Goal: Task Accomplishment & Management: Manage account settings

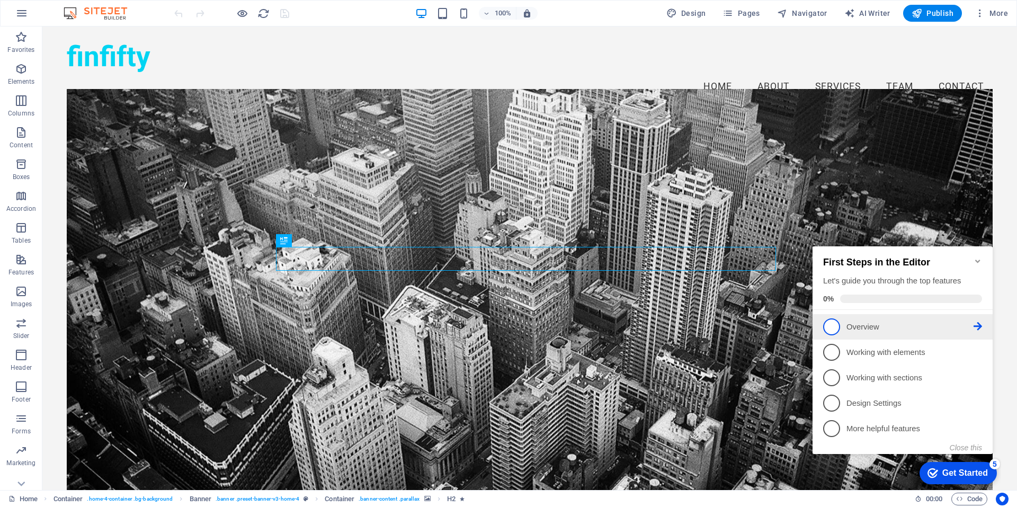
click at [897, 321] on p "Overview - incomplete" at bounding box center [909, 326] width 127 height 11
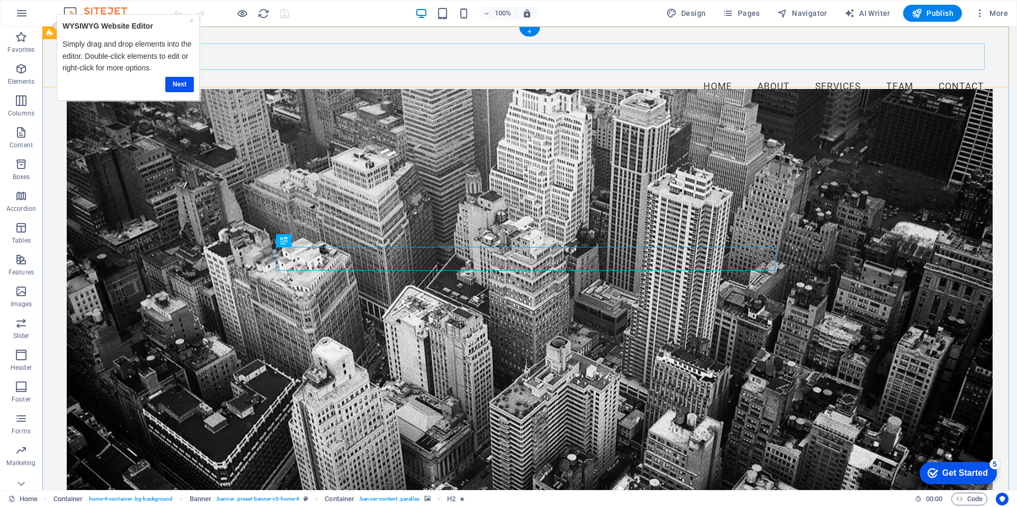
drag, startPoint x: 173, startPoint y: 92, endPoint x: 244, endPoint y: 65, distance: 75.9
click at [244, 74] on nav "Home About Services Team Contact" at bounding box center [529, 87] width 925 height 26
select select
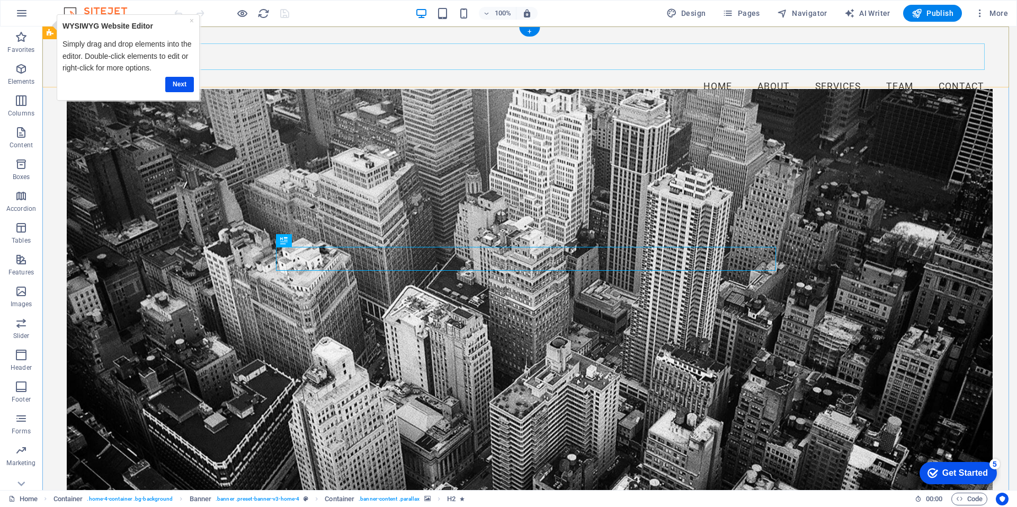
select select
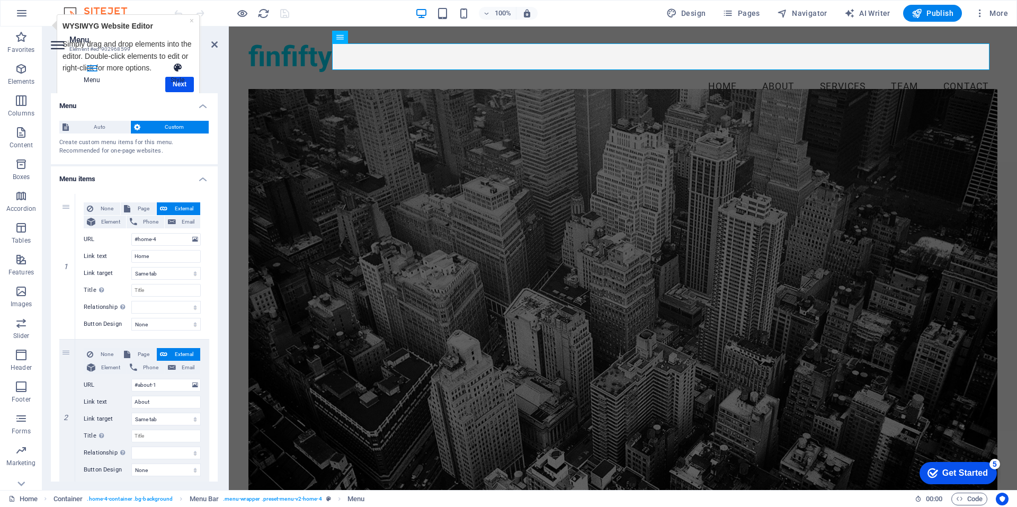
click at [182, 84] on h4 "Style" at bounding box center [177, 73] width 80 height 22
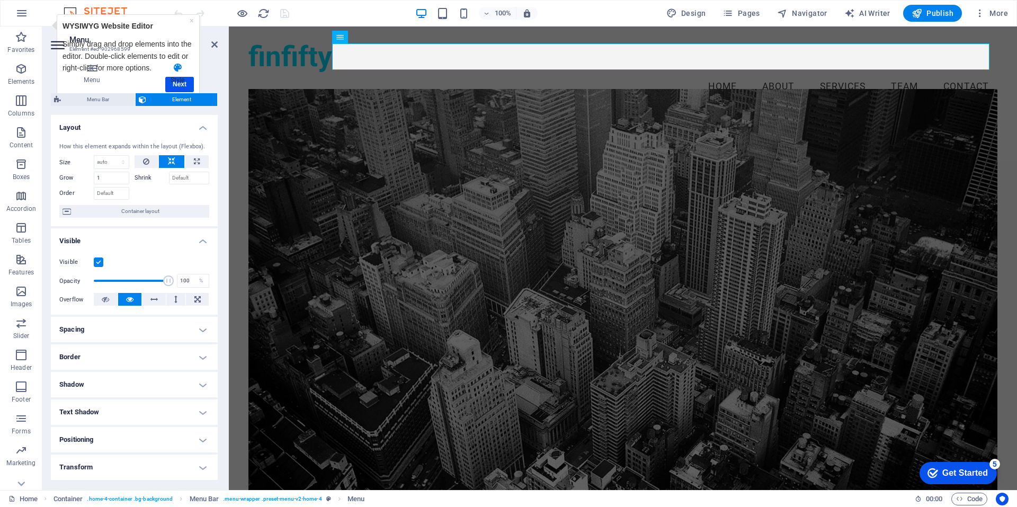
click at [175, 82] on h4 "Style" at bounding box center [177, 73] width 80 height 22
click at [192, 23] on link "×" at bounding box center [192, 20] width 4 height 8
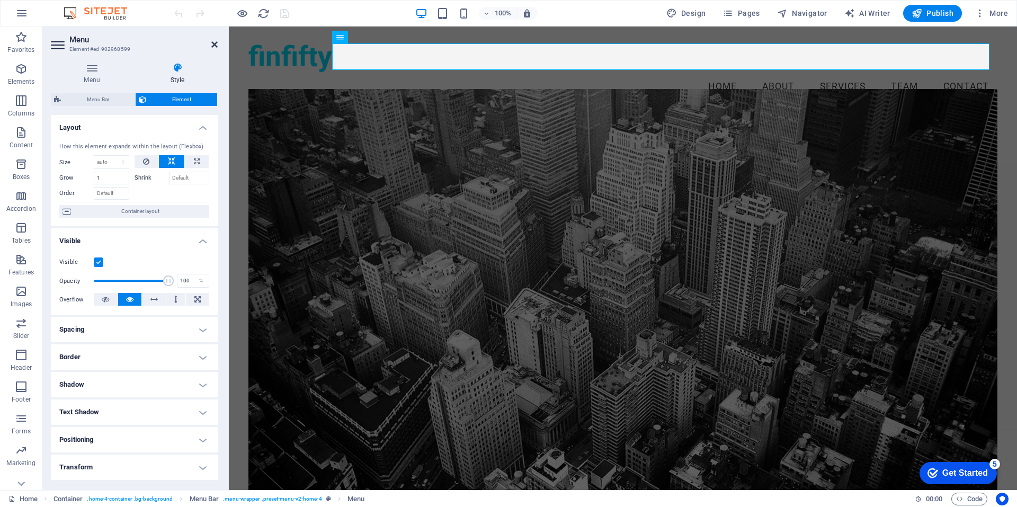
click at [217, 41] on icon at bounding box center [214, 44] width 6 height 8
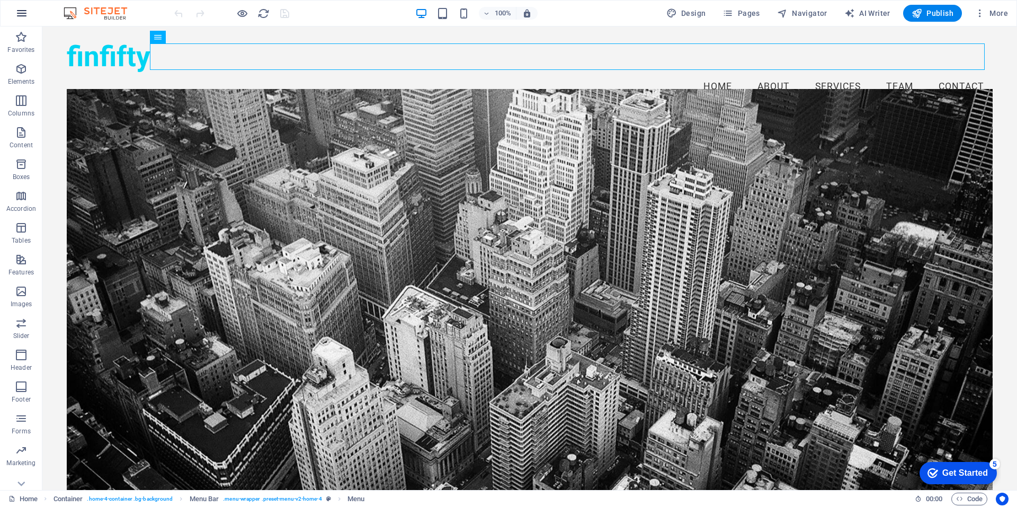
click at [0, 0] on icon "button" at bounding box center [0, 0] width 0 height 0
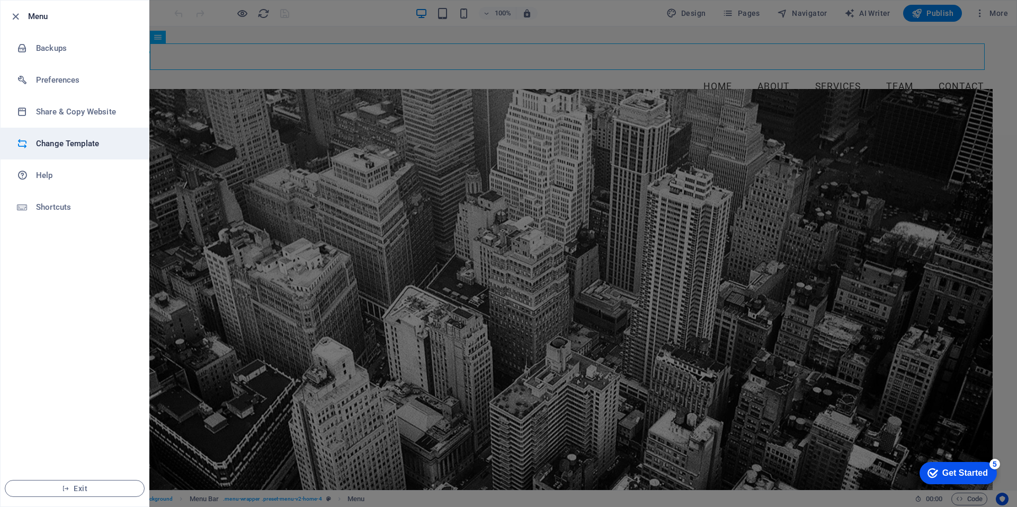
click at [66, 146] on h6 "Change Template" at bounding box center [85, 143] width 98 height 13
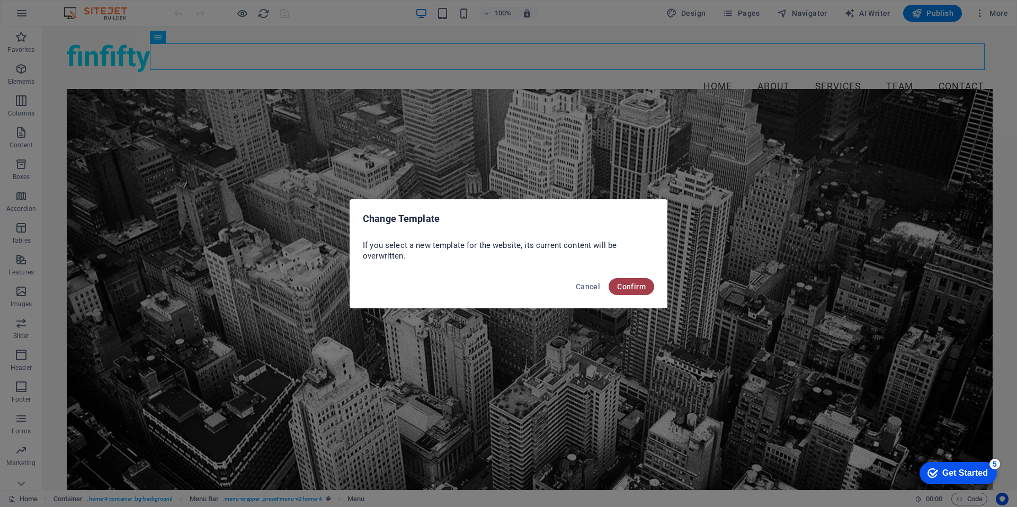
click at [635, 287] on span "Confirm" at bounding box center [631, 286] width 29 height 8
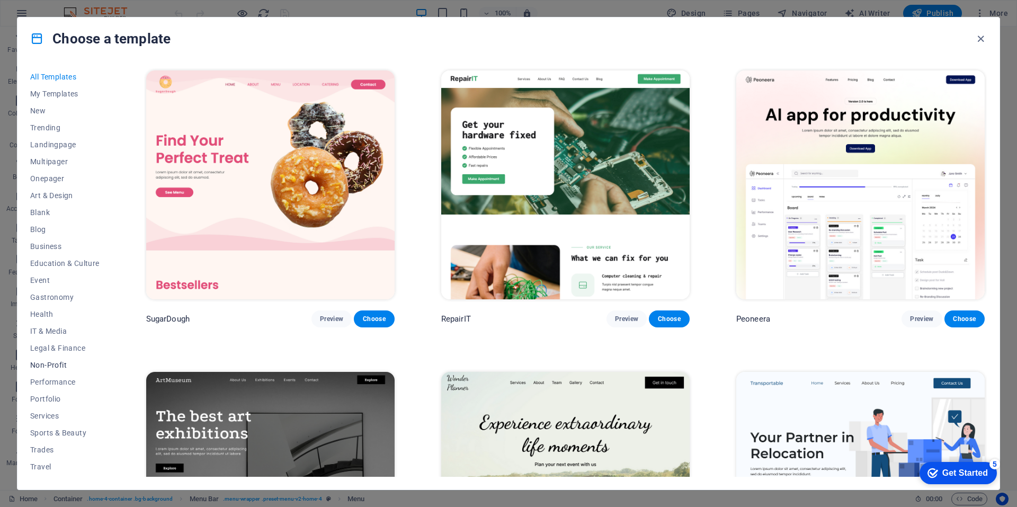
scroll to position [15, 0]
click at [981, 37] on icon "button" at bounding box center [980, 39] width 12 height 12
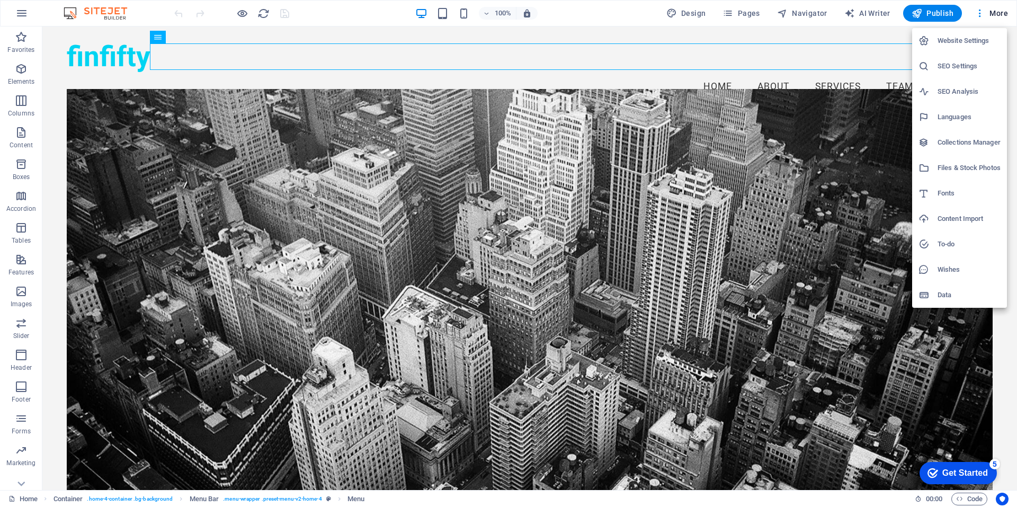
click at [971, 42] on h6 "Website Settings" at bounding box center [968, 40] width 63 height 13
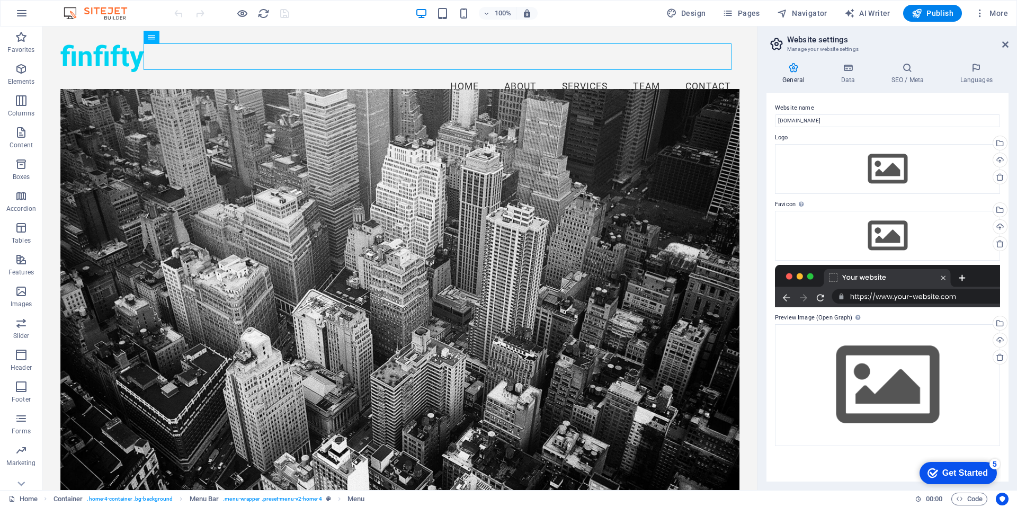
click at [1004, 40] on h2 "Website settings" at bounding box center [897, 40] width 221 height 10
click at [1004, 47] on icon at bounding box center [1005, 44] width 6 height 8
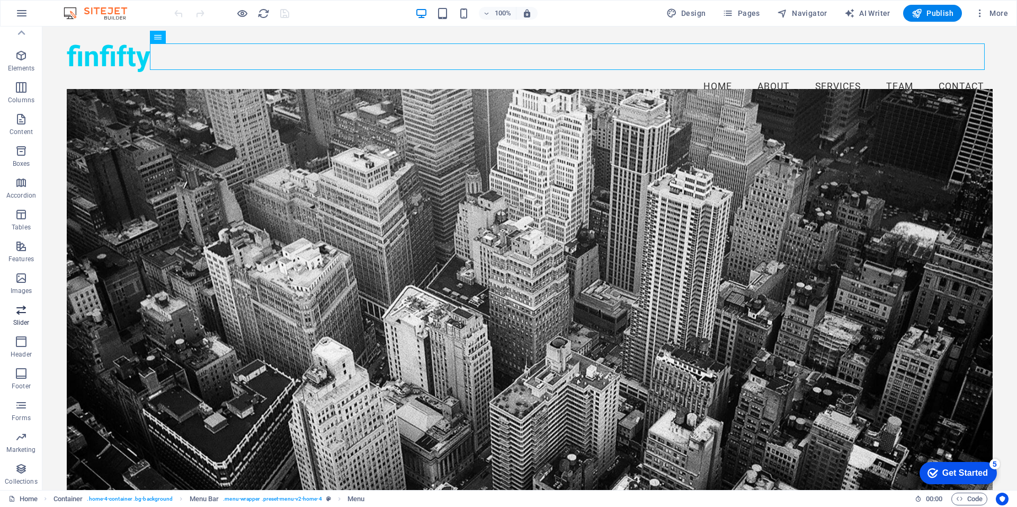
scroll to position [0, 0]
click at [0, 0] on icon "button" at bounding box center [0, 0] width 0 height 0
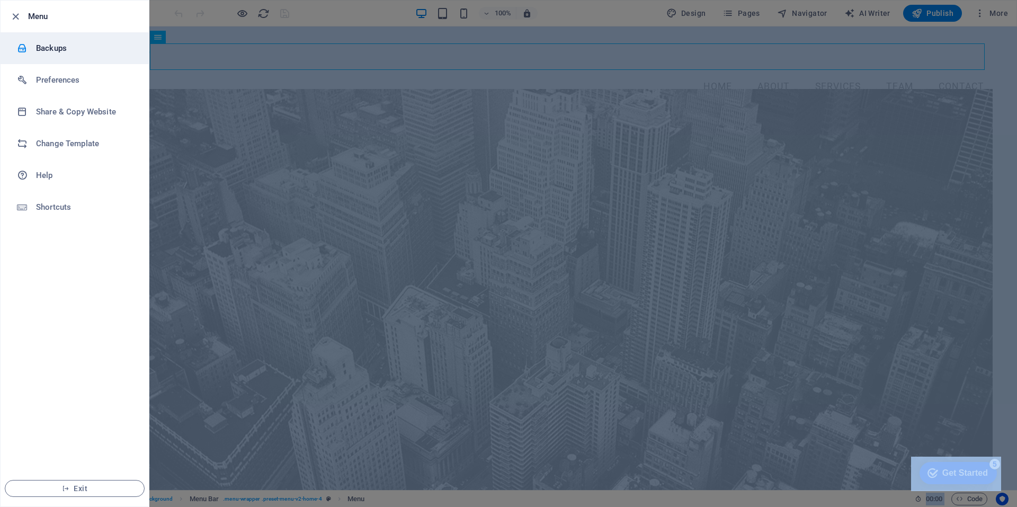
click at [55, 46] on h6 "Backups" at bounding box center [85, 48] width 98 height 13
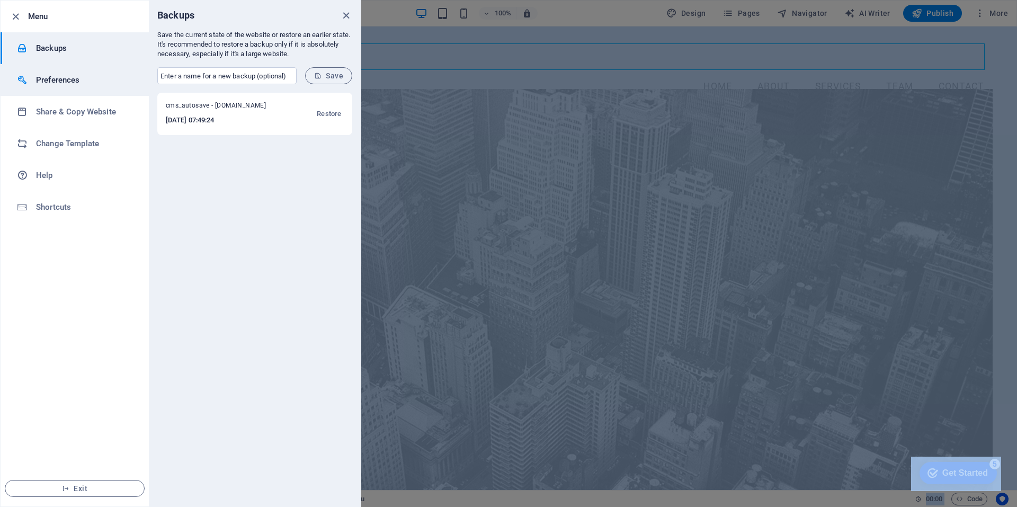
click at [61, 83] on h6 "Preferences" at bounding box center [85, 80] width 98 height 13
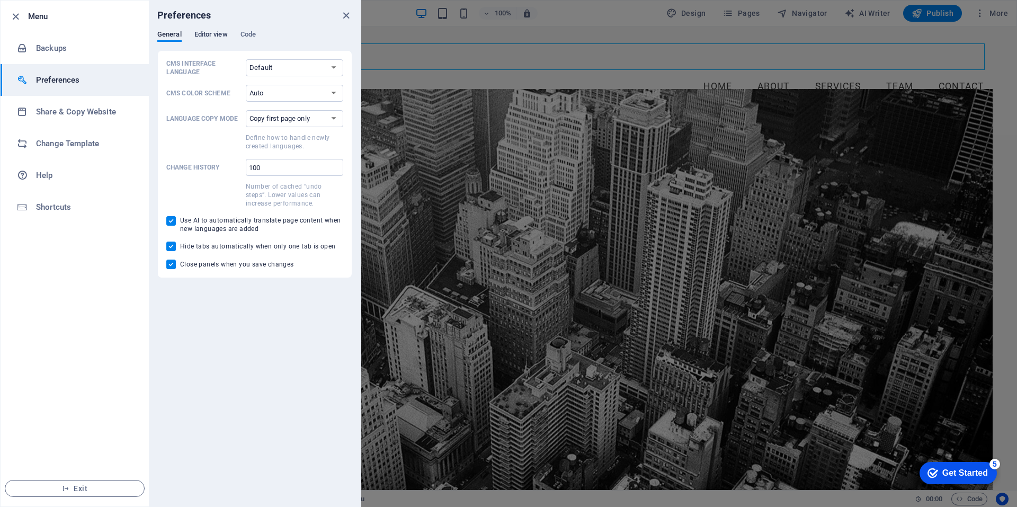
click at [212, 33] on span "Editor view" at bounding box center [210, 35] width 33 height 15
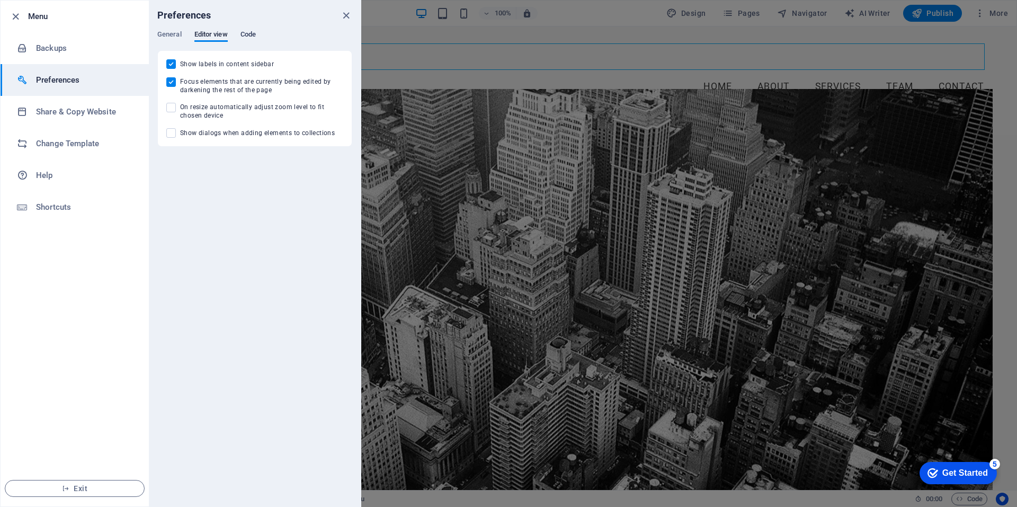
click at [251, 32] on span "Code" at bounding box center [247, 35] width 15 height 15
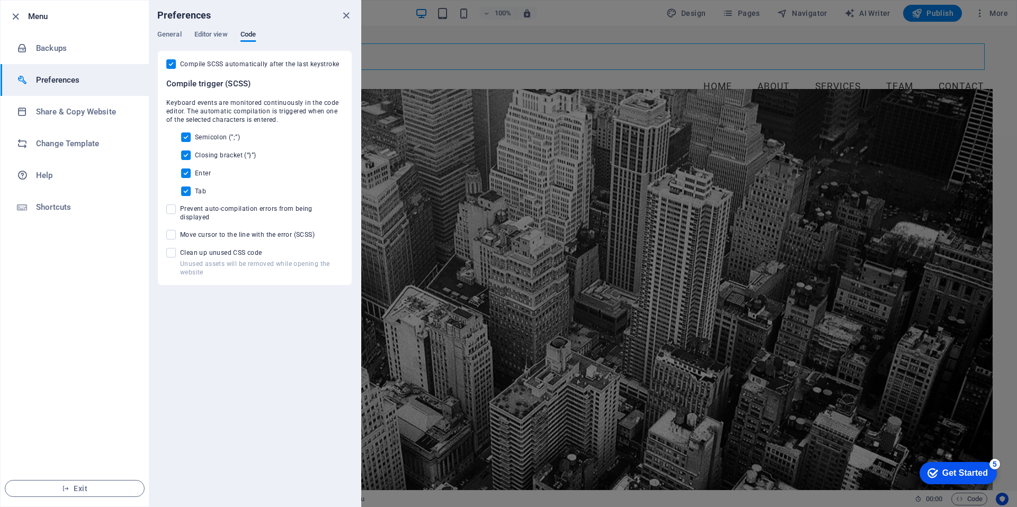
click at [220, 350] on div "Preferences General Editor view Code CMS Interface Language Default Deutsch Eng…" at bounding box center [255, 254] width 212 height 506
click at [74, 488] on span "Exit" at bounding box center [75, 488] width 122 height 8
